Goal: Transaction & Acquisition: Purchase product/service

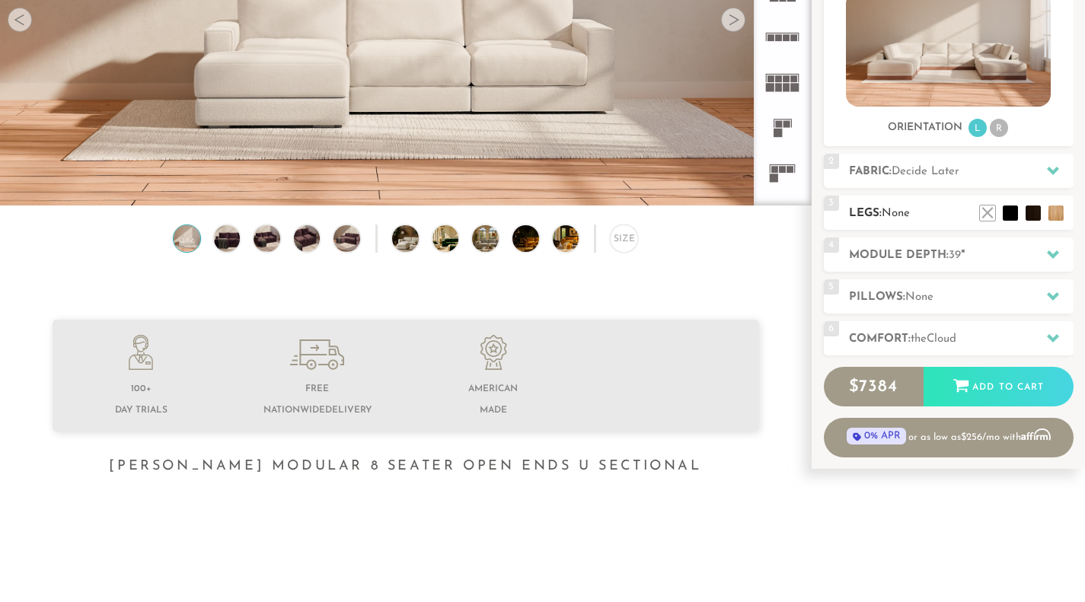
scroll to position [16695, 1073]
click at [932, 164] on h2 "Fabric: Decide Later" at bounding box center [961, 172] width 225 height 18
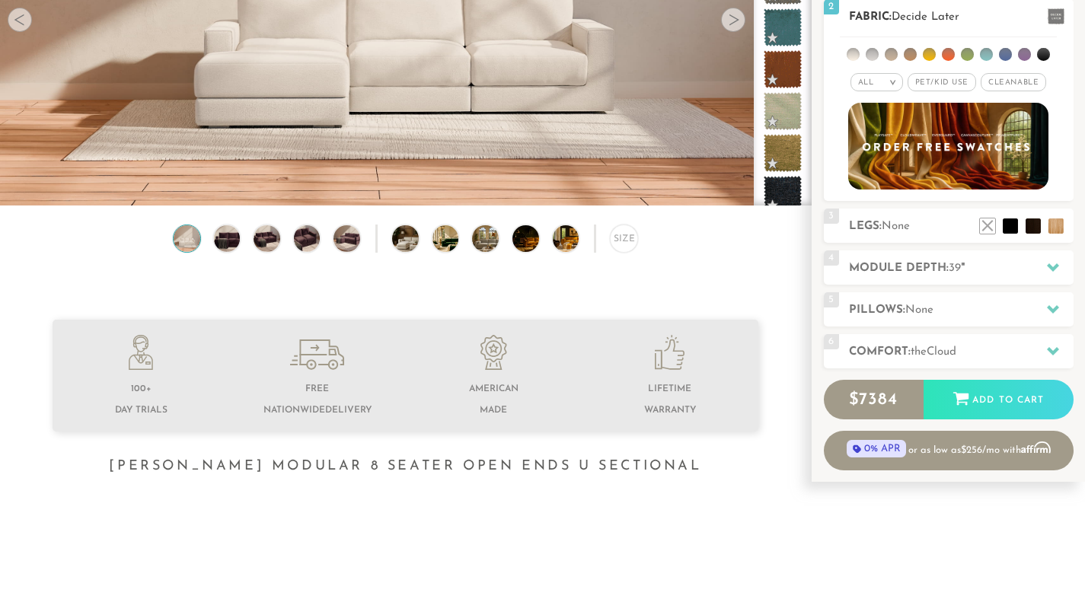
click at [934, 80] on span "Pet/Kid Use x" at bounding box center [941, 82] width 69 height 18
click at [908, 54] on li at bounding box center [910, 54] width 13 height 13
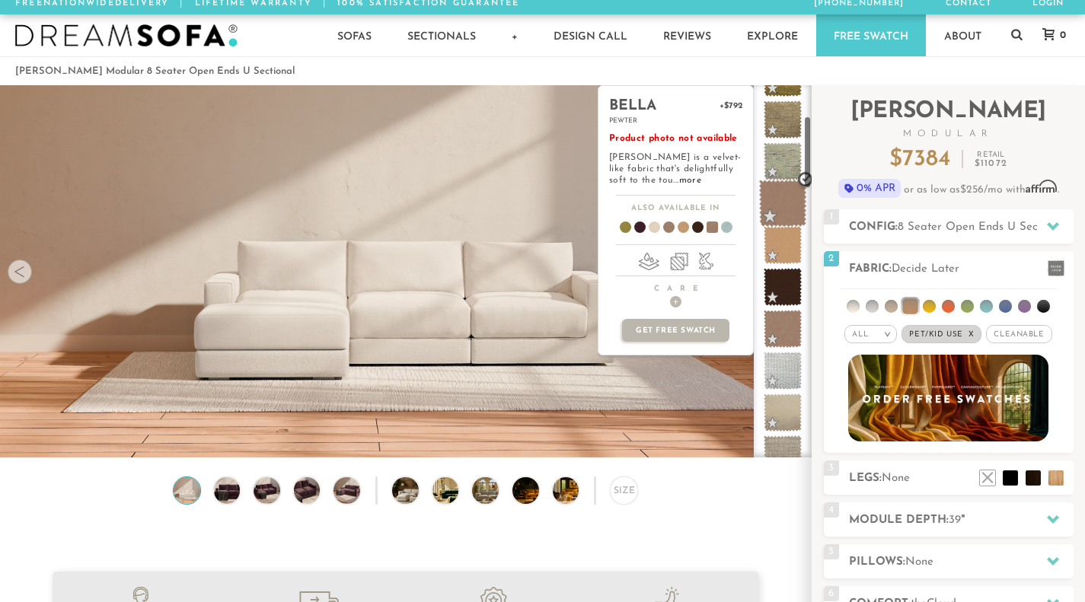
scroll to position [160, 0]
click at [789, 237] on span at bounding box center [783, 246] width 48 height 48
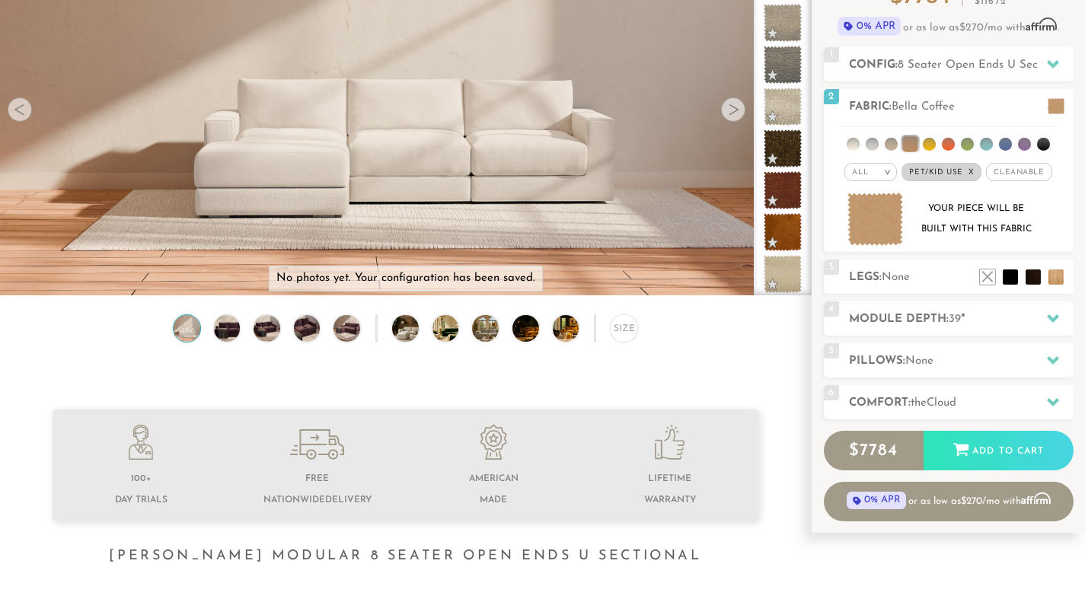
scroll to position [174, 0]
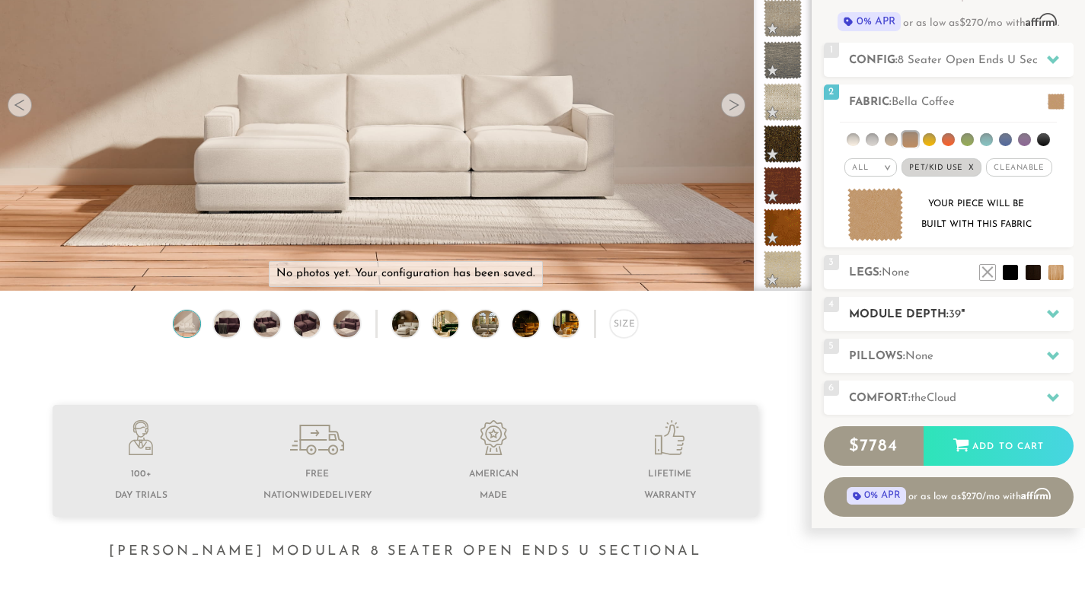
click at [916, 310] on h2 "Module Depth: 39 "" at bounding box center [961, 315] width 225 height 18
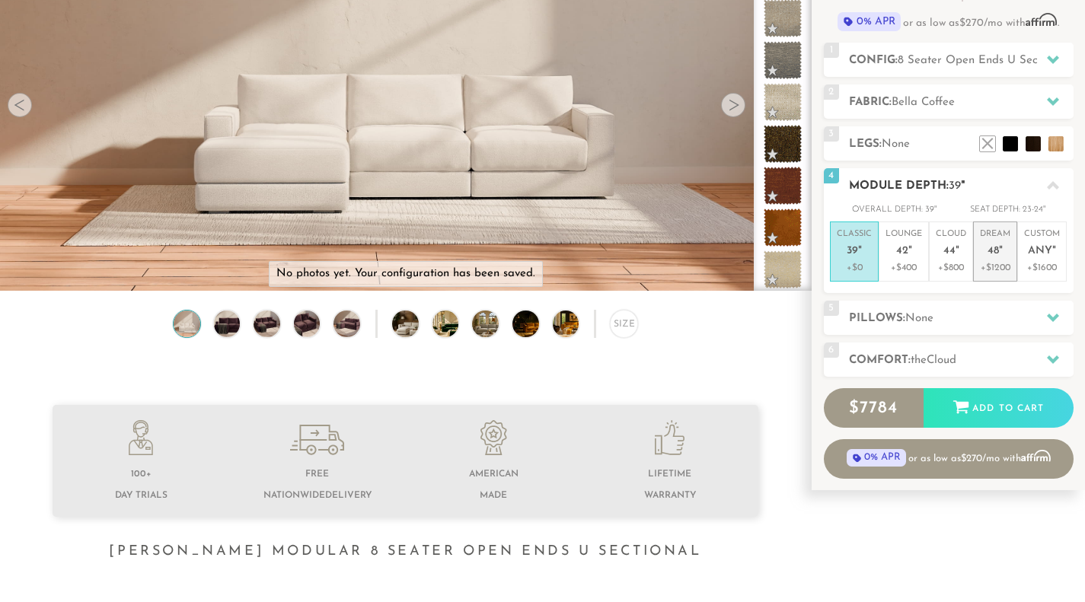
click at [991, 251] on span "48" at bounding box center [992, 251] width 11 height 13
click at [939, 356] on span "Cloud" at bounding box center [941, 360] width 30 height 11
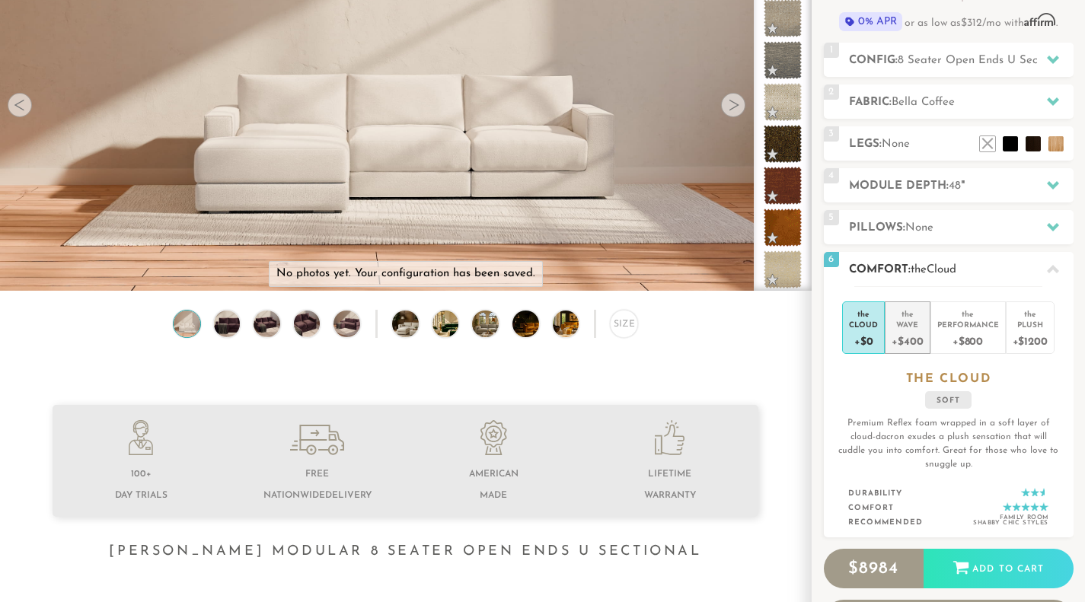
click at [907, 322] on div "Wave" at bounding box center [906, 324] width 31 height 11
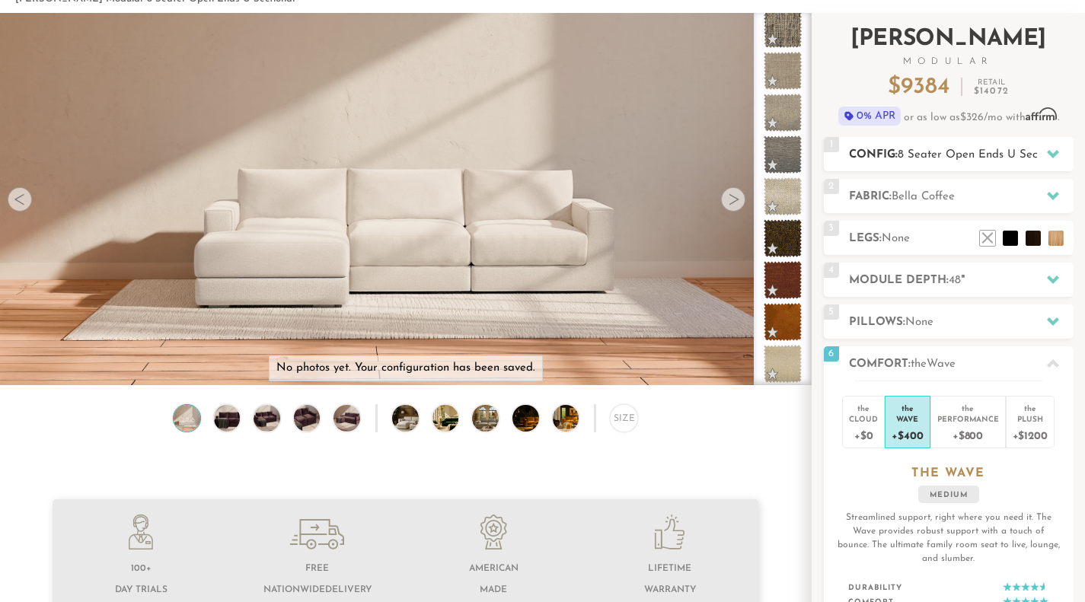
scroll to position [0, 0]
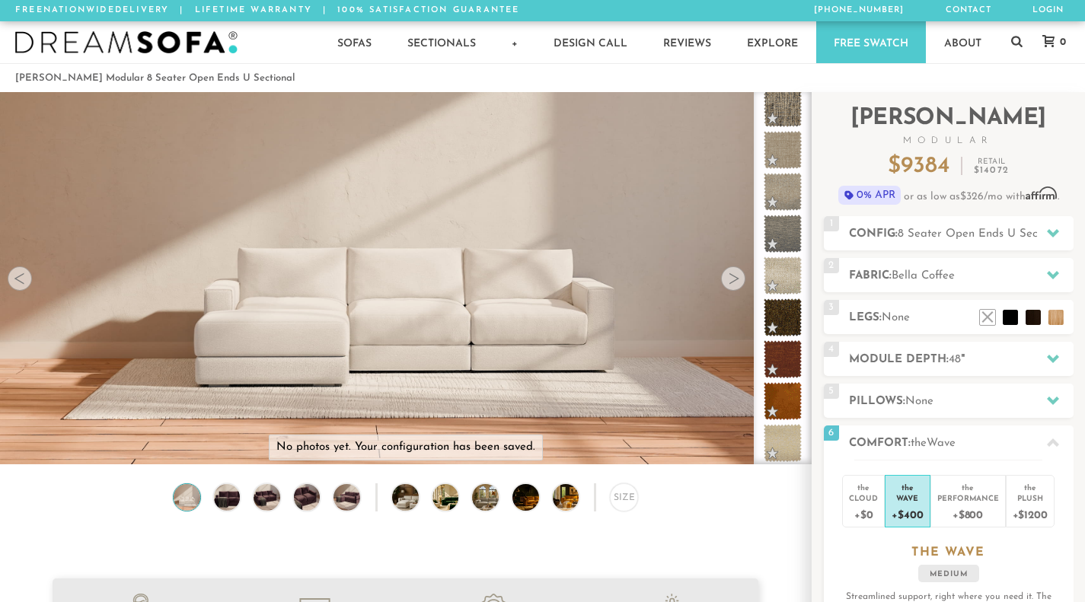
click at [684, 517] on div "Size" at bounding box center [405, 501] width 811 height 36
click at [735, 276] on div at bounding box center [733, 278] width 24 height 24
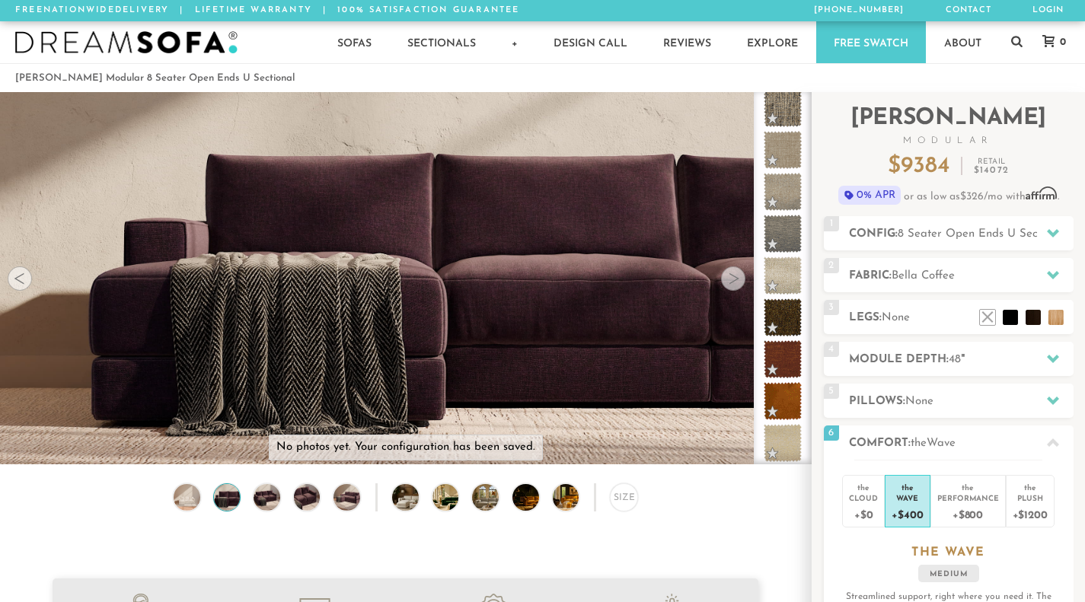
click at [735, 276] on div at bounding box center [733, 278] width 24 height 24
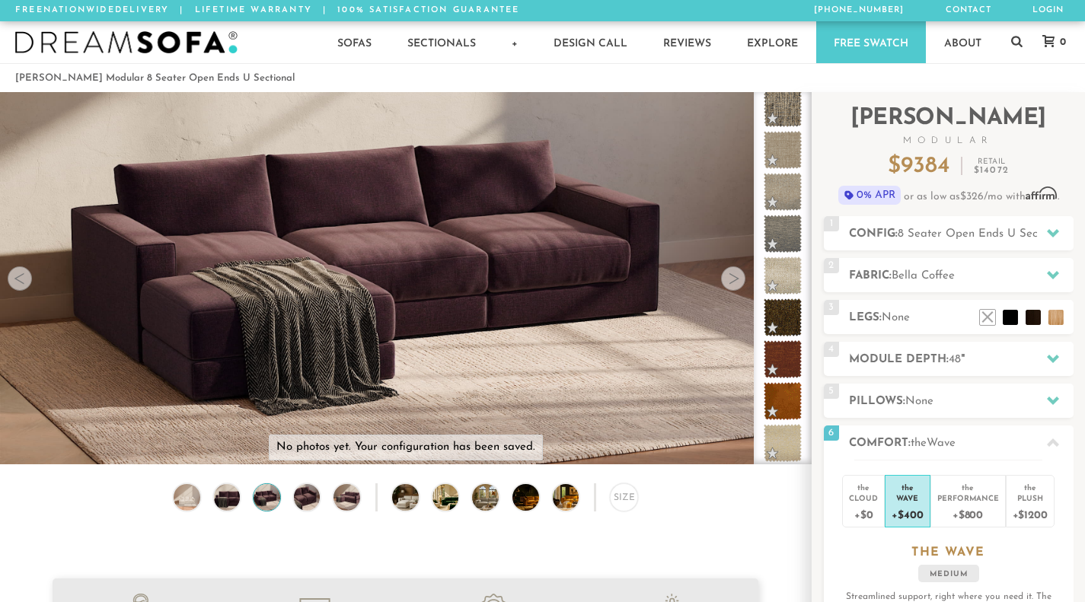
click at [735, 276] on div at bounding box center [733, 278] width 24 height 24
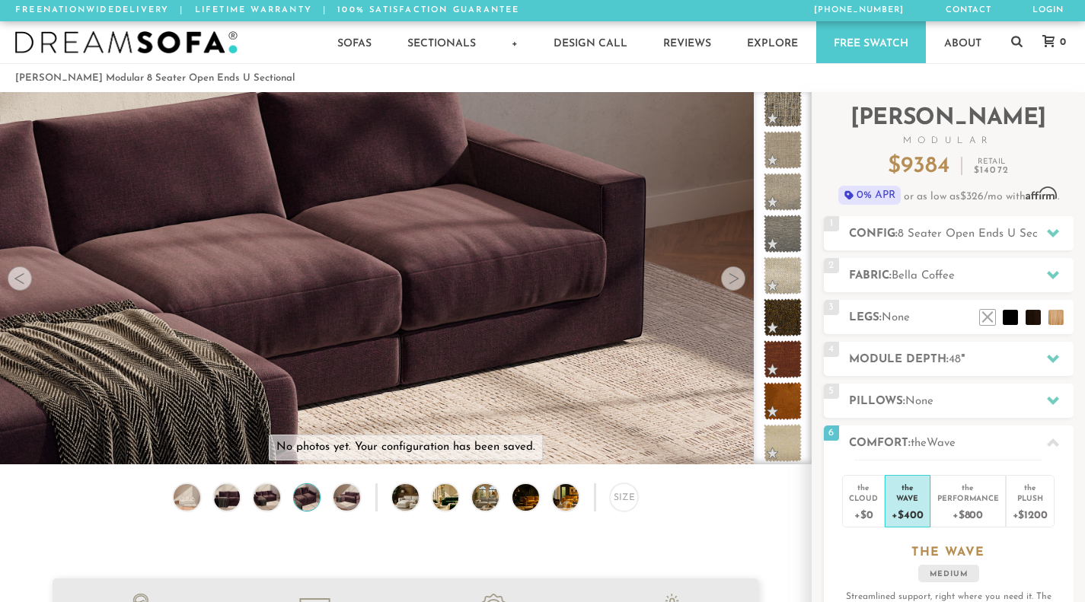
click at [735, 276] on div at bounding box center [733, 278] width 24 height 24
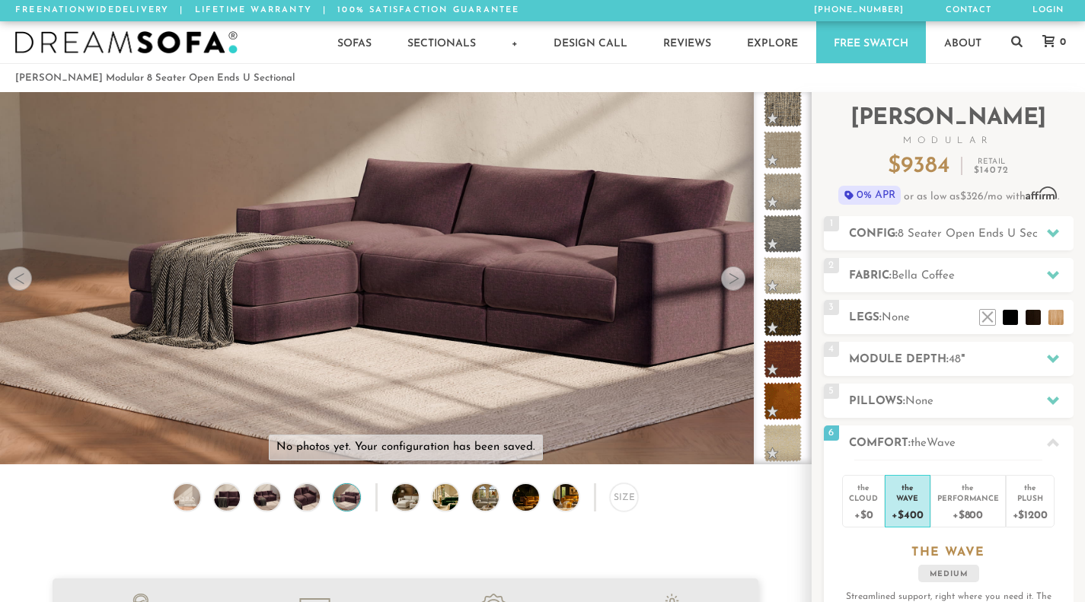
click at [735, 276] on div at bounding box center [733, 278] width 24 height 24
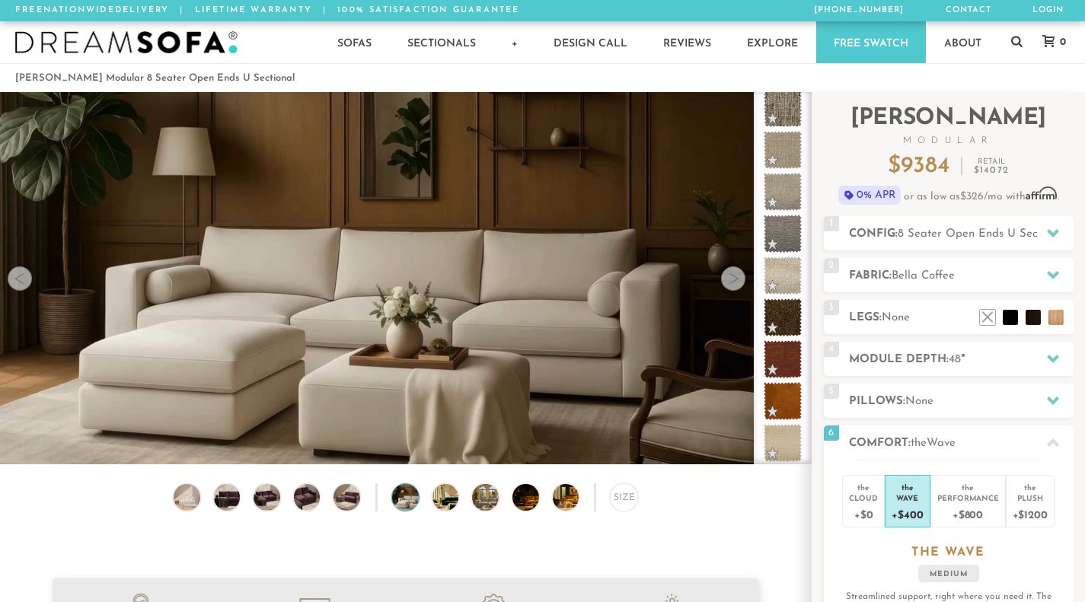
click at [735, 276] on div at bounding box center [733, 278] width 24 height 24
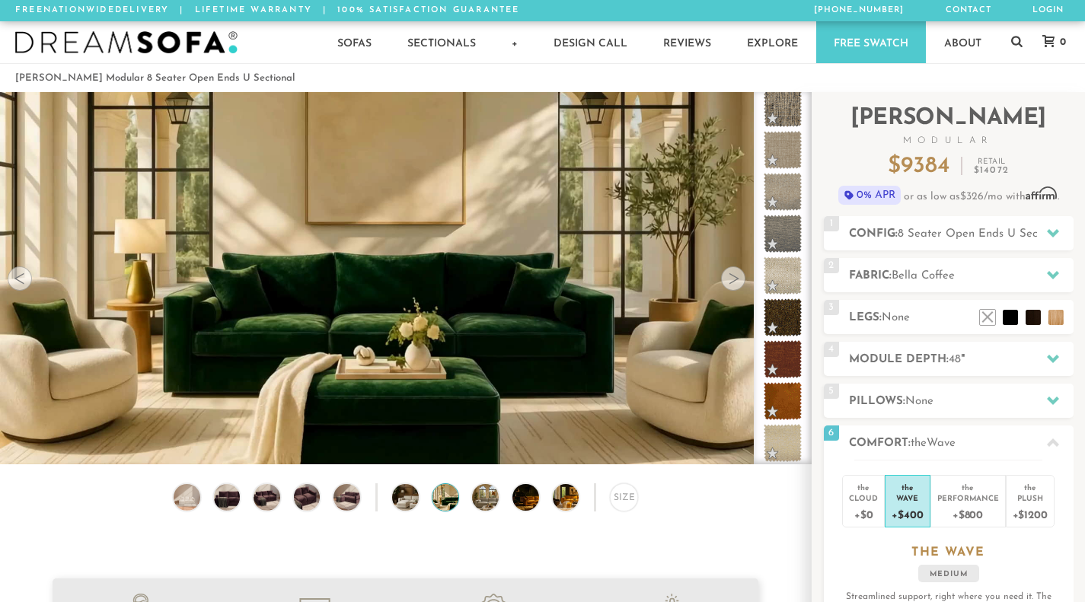
click at [735, 276] on div at bounding box center [733, 278] width 24 height 24
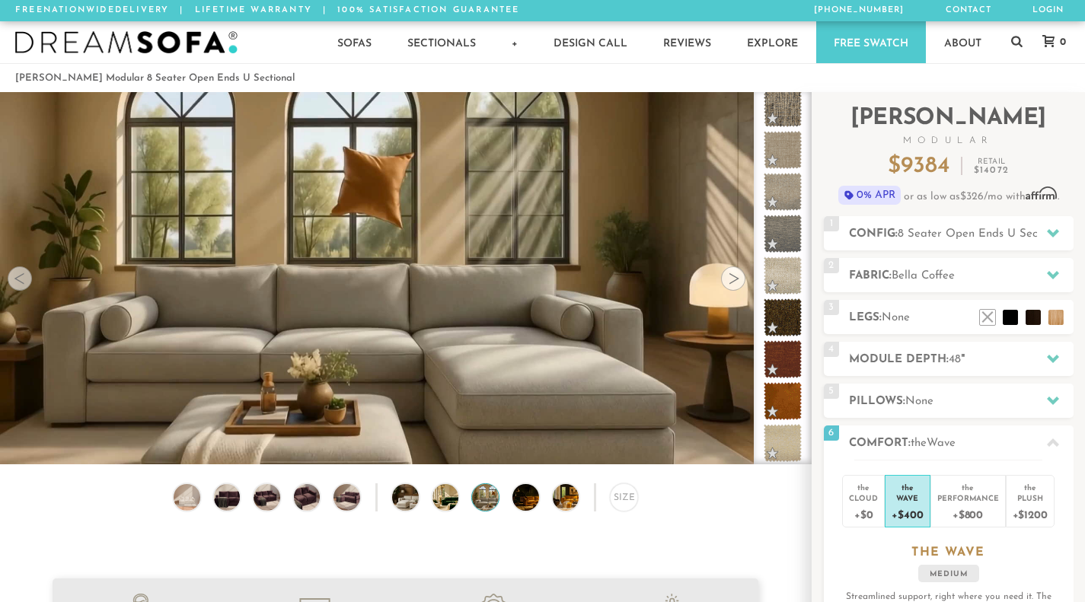
click at [735, 276] on div at bounding box center [733, 278] width 24 height 24
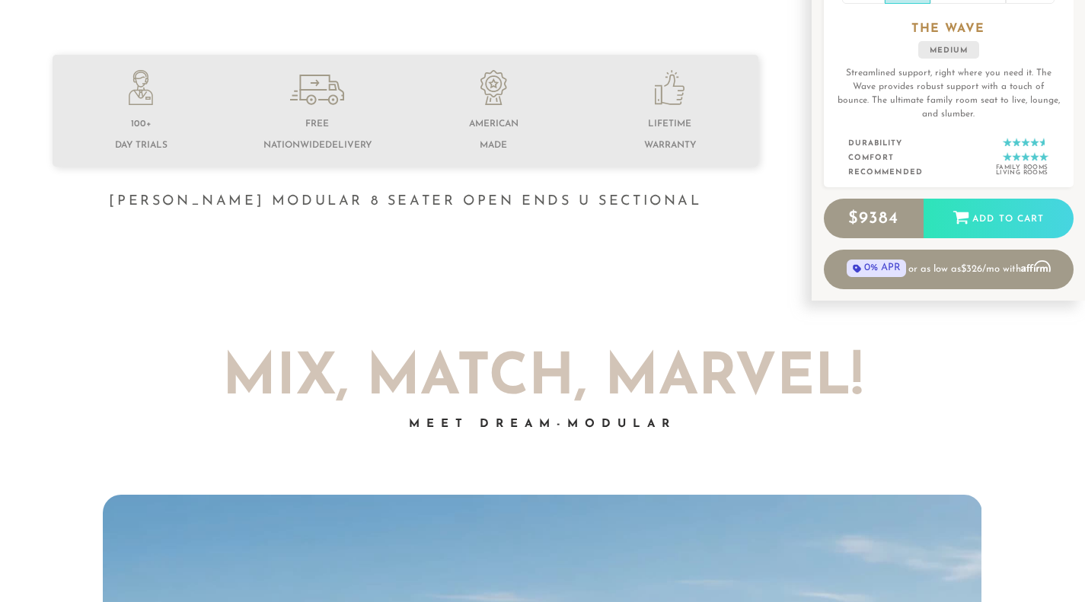
scroll to position [532, 0]
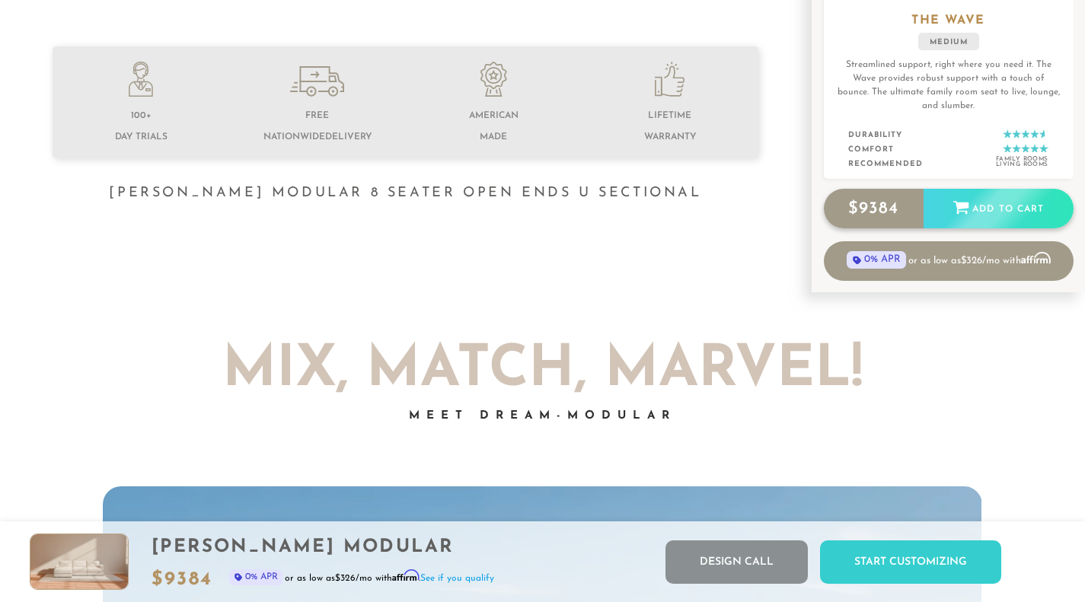
click at [884, 206] on span "9384" at bounding box center [879, 209] width 40 height 18
